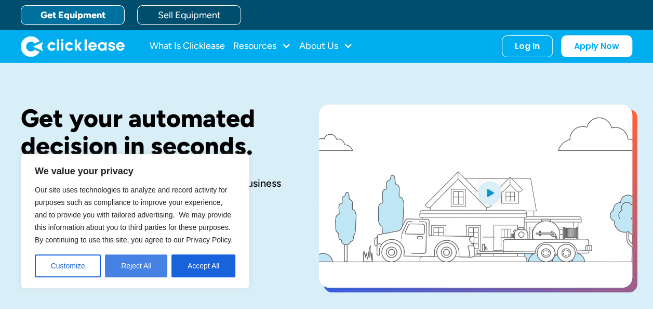
click at [156, 266] on button "Reject All" at bounding box center [136, 265] width 62 height 23
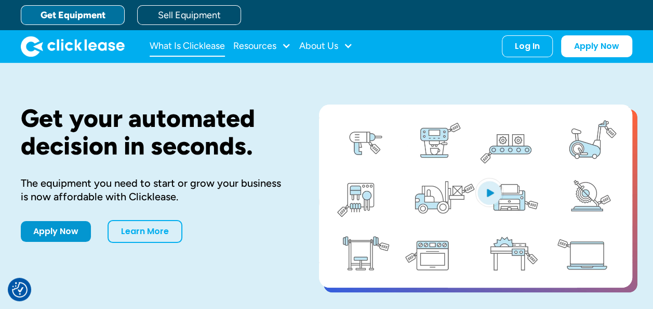
click at [210, 47] on link "What Is Clicklease" at bounding box center [187, 46] width 75 height 21
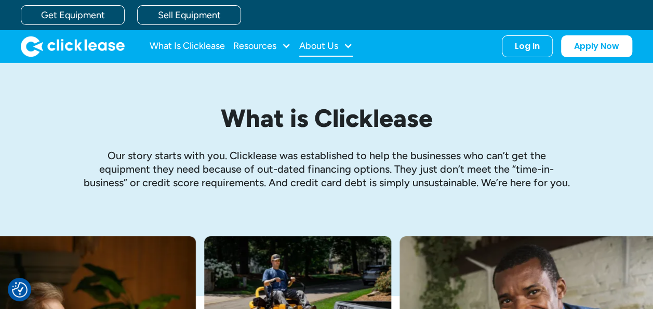
click at [349, 44] on div at bounding box center [348, 45] width 9 height 9
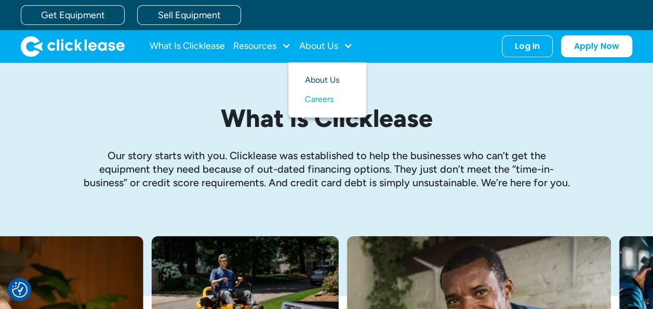
click at [337, 80] on link "About Us" at bounding box center [327, 80] width 45 height 19
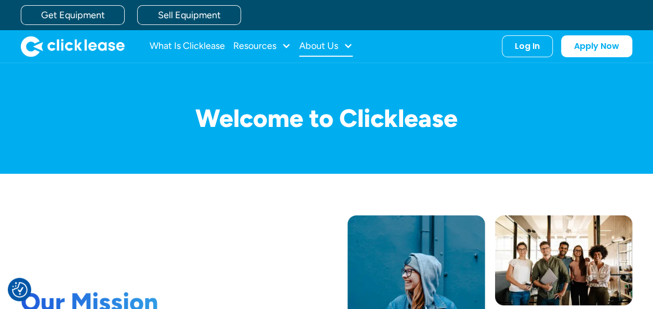
click at [351, 46] on div at bounding box center [348, 45] width 9 height 9
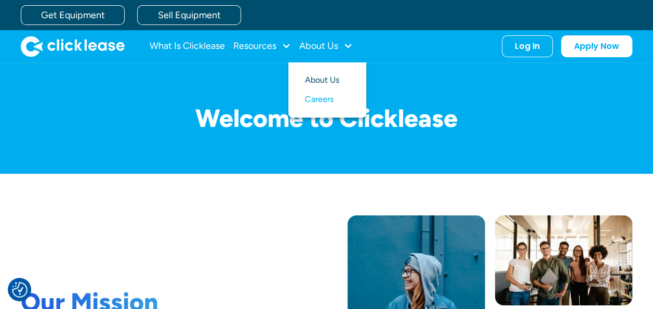
click at [342, 78] on link "About Us" at bounding box center [327, 80] width 45 height 19
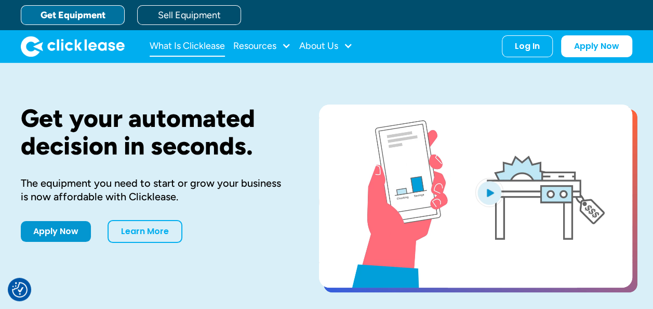
click at [206, 51] on link "What Is Clicklease" at bounding box center [187, 46] width 75 height 21
